Goal: Task Accomplishment & Management: Manage account settings

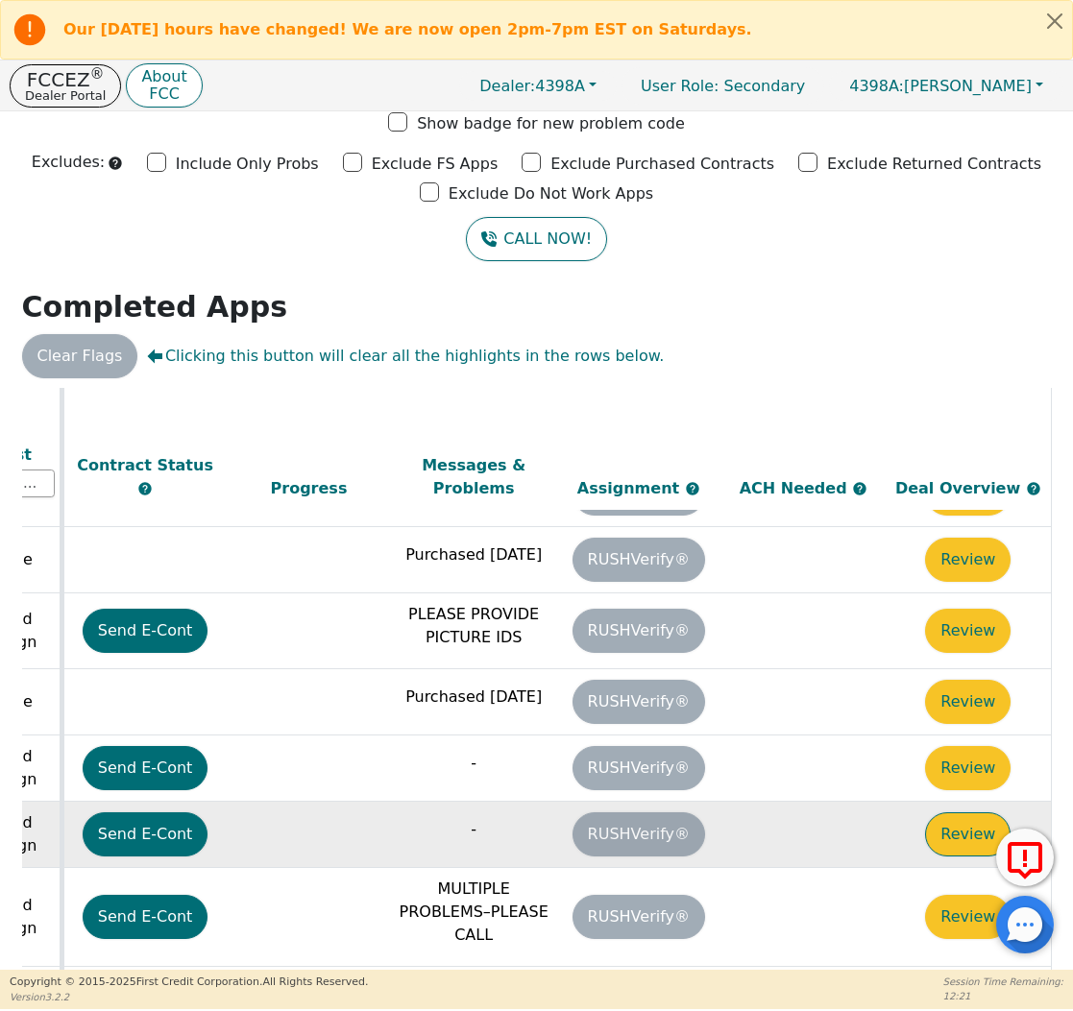
scroll to position [425, 1077]
click at [970, 812] on button "Review" at bounding box center [967, 834] width 85 height 44
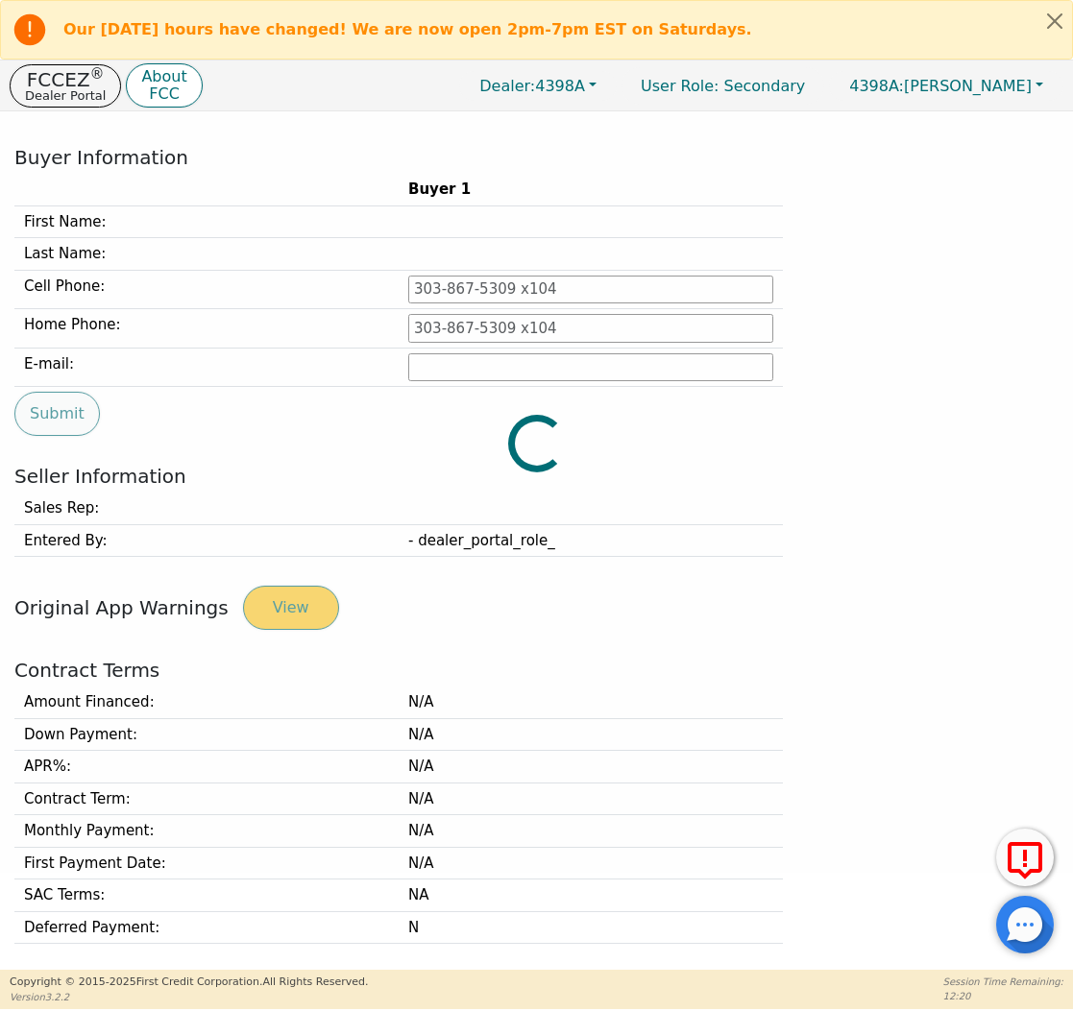
type input "[PHONE_NUMBER]"
type input "[PERSON_NAME][EMAIL_ADDRESS][PERSON_NAME][DOMAIN_NAME]"
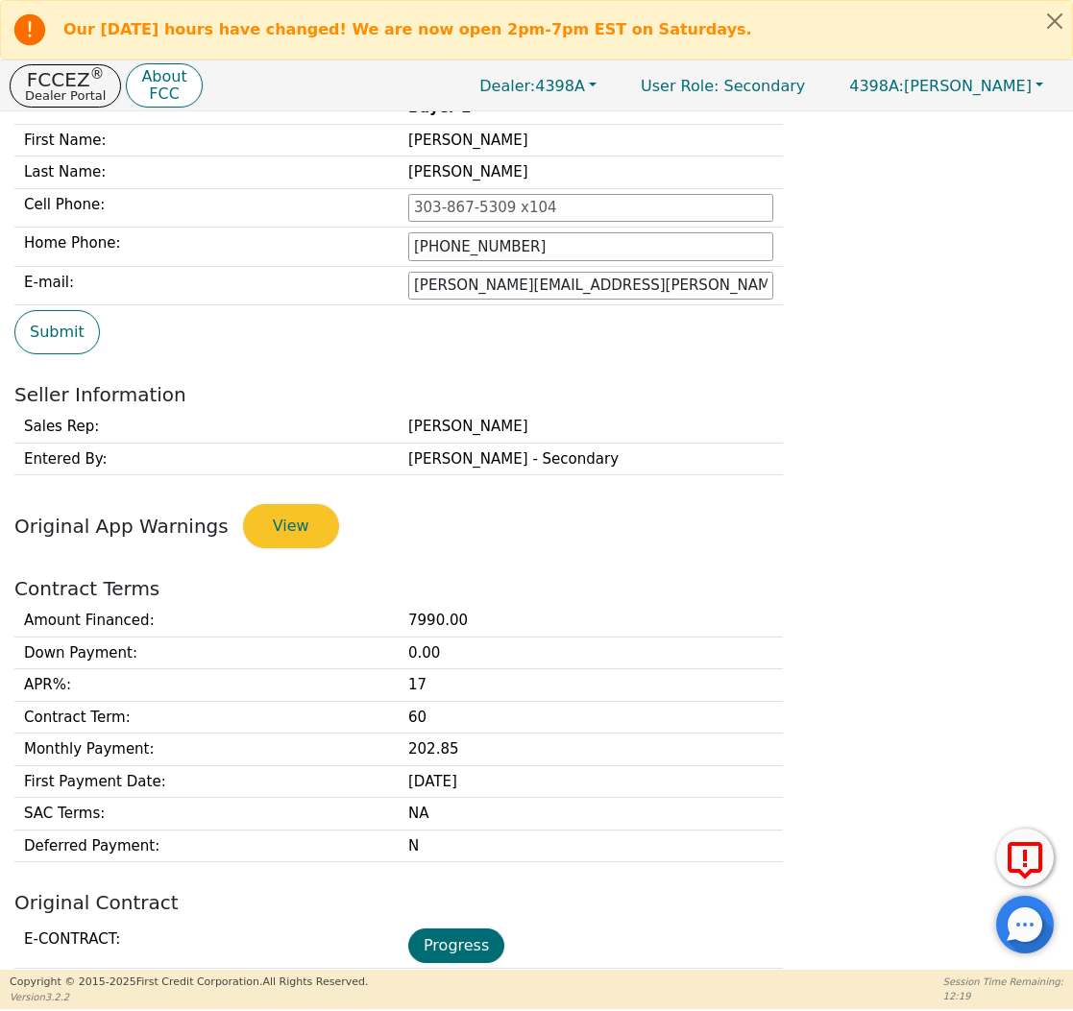
scroll to position [679, 0]
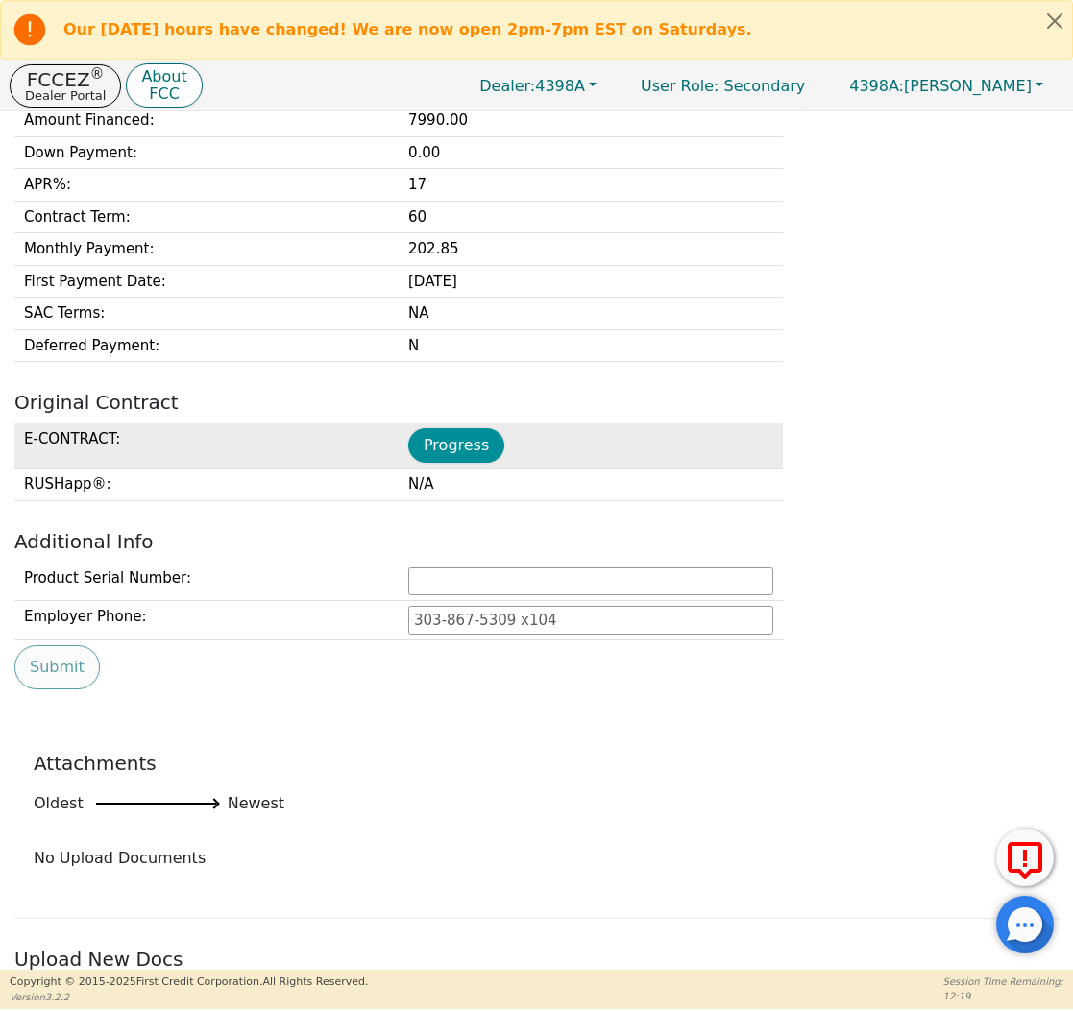
click at [472, 434] on button "Progress" at bounding box center [456, 445] width 96 height 35
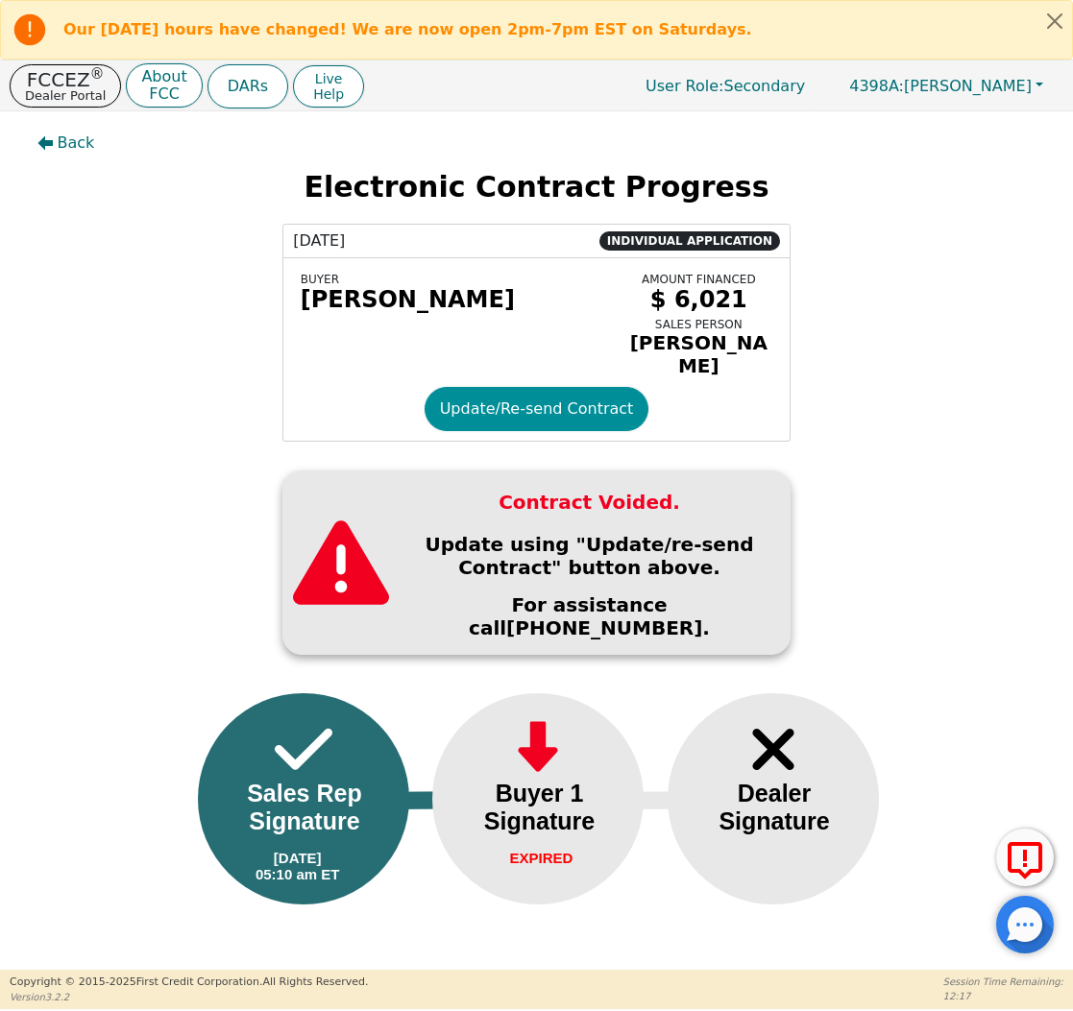
click at [521, 419] on button "Update/Re-send Contract" at bounding box center [536, 409] width 225 height 44
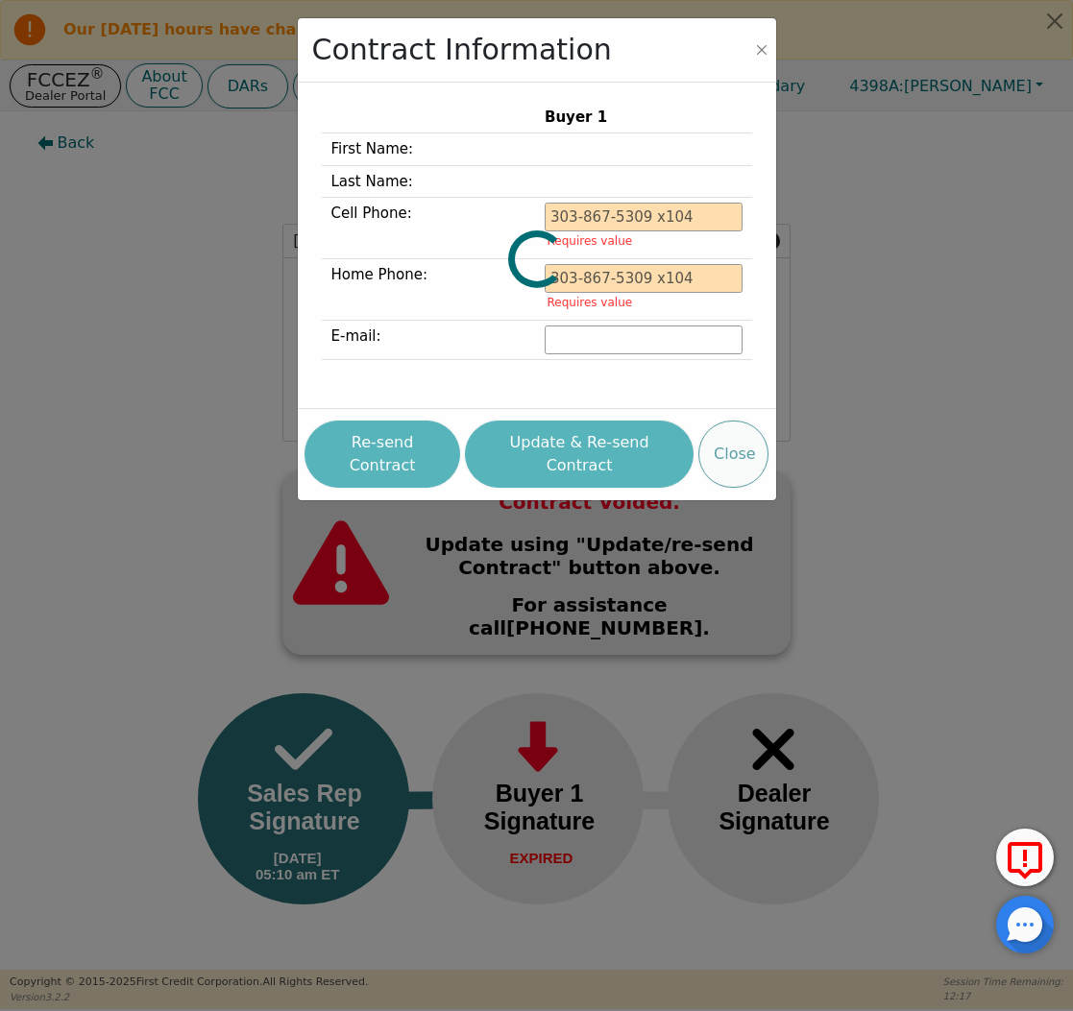
type input "[PHONE_NUMBER]"
type input "[PERSON_NAME][EMAIL_ADDRESS][PERSON_NAME][DOMAIN_NAME]"
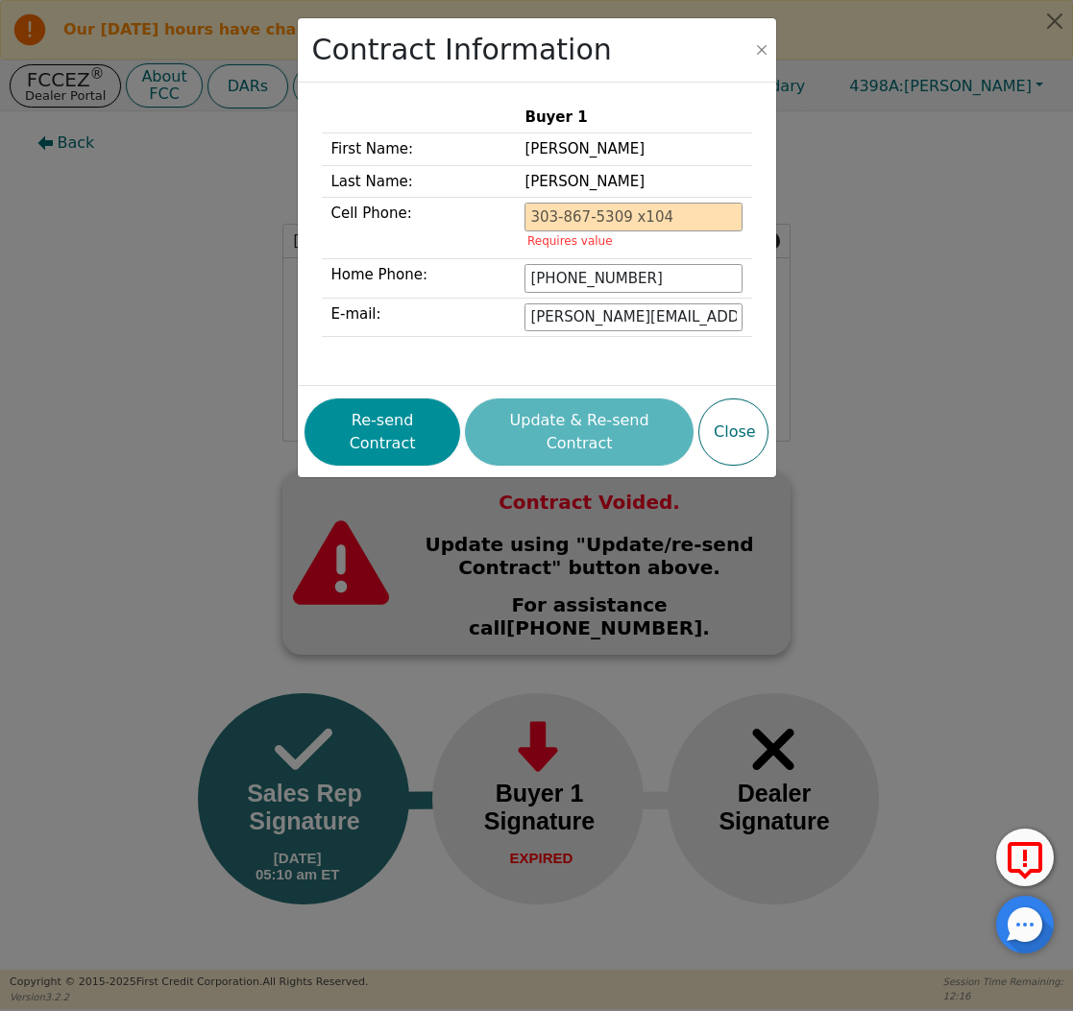
click at [412, 433] on button "Re-send Contract" at bounding box center [382, 432] width 156 height 67
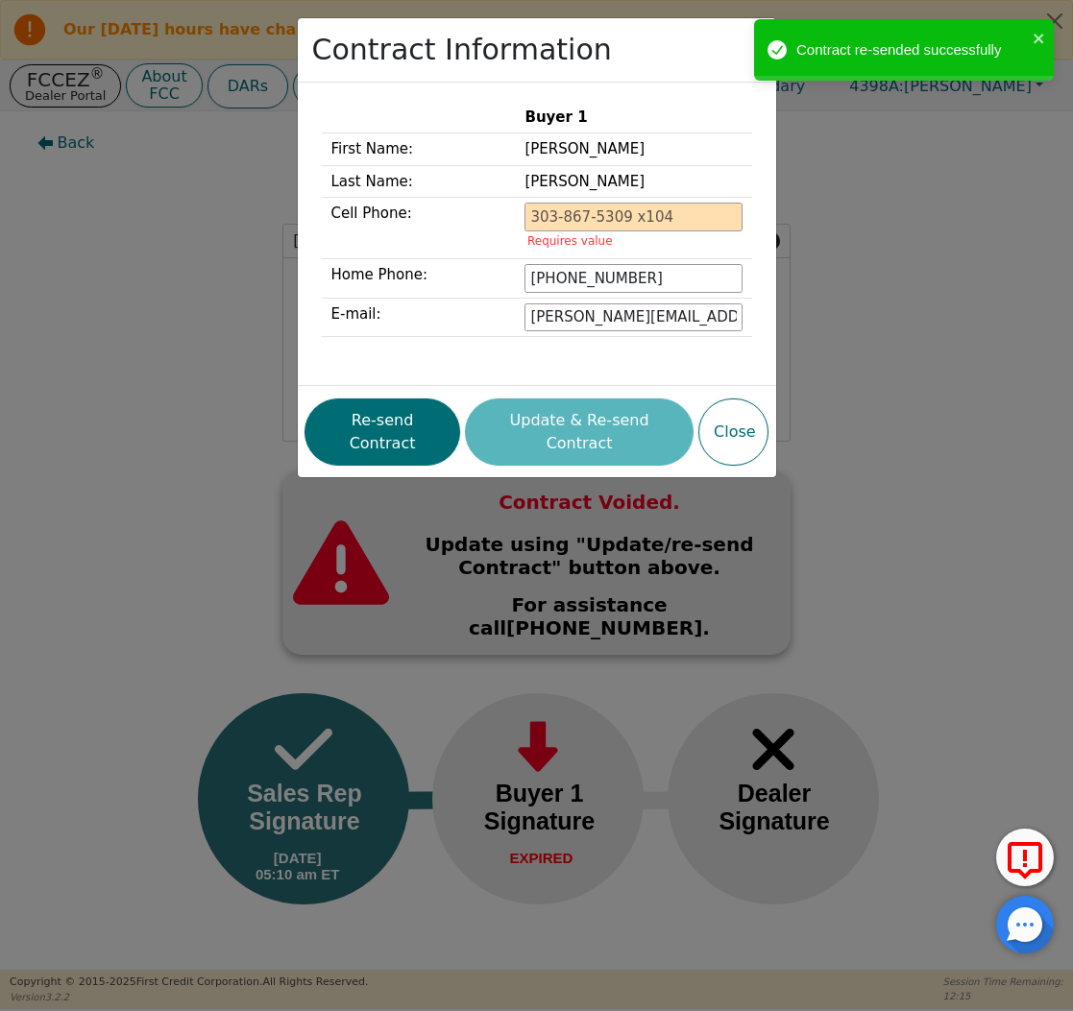
click at [170, 267] on div "Contract Information Buyer 1 First Name: [PERSON_NAME] Last Name: [PERSON_NAME]…" at bounding box center [536, 505] width 1073 height 1011
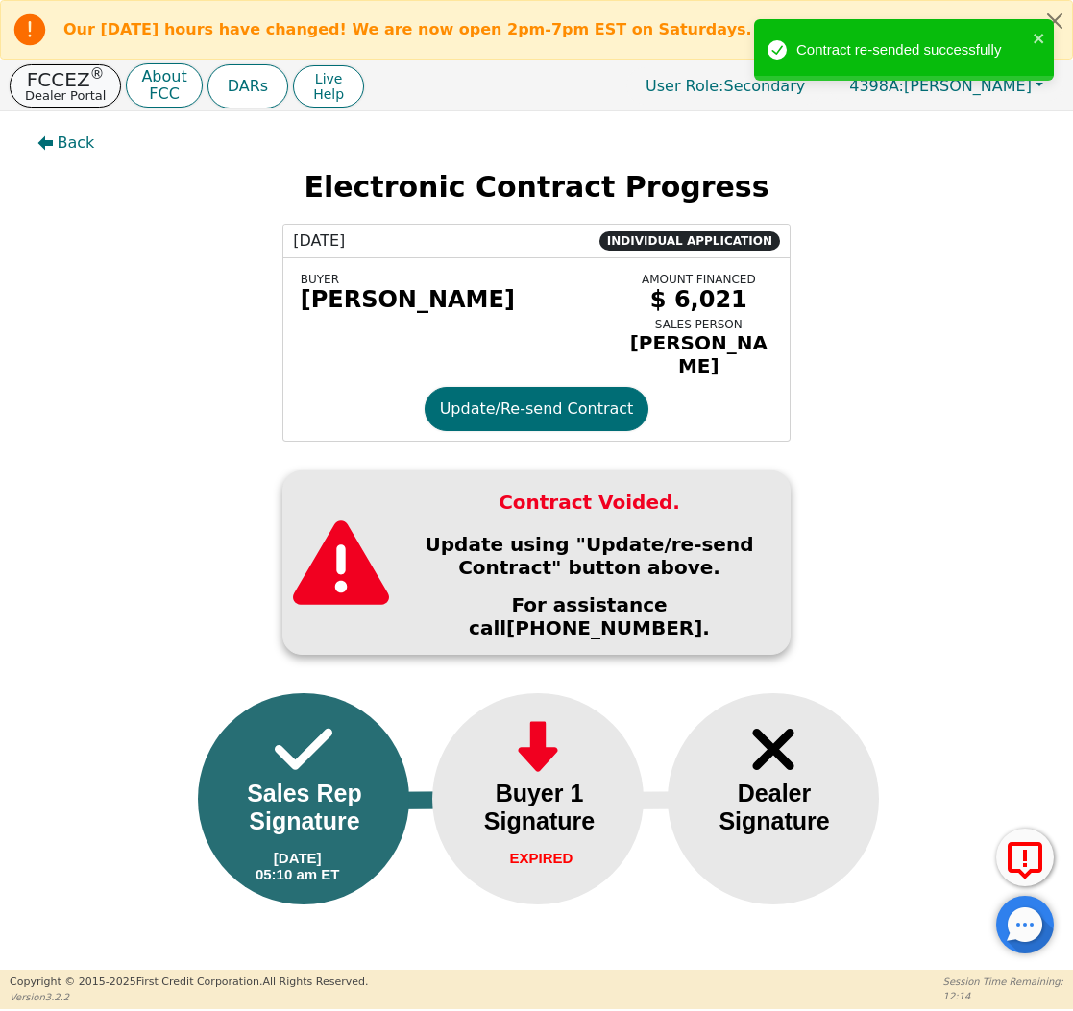
click at [46, 70] on p "FCCEZ ®" at bounding box center [65, 79] width 81 height 19
